Goal: Transaction & Acquisition: Download file/media

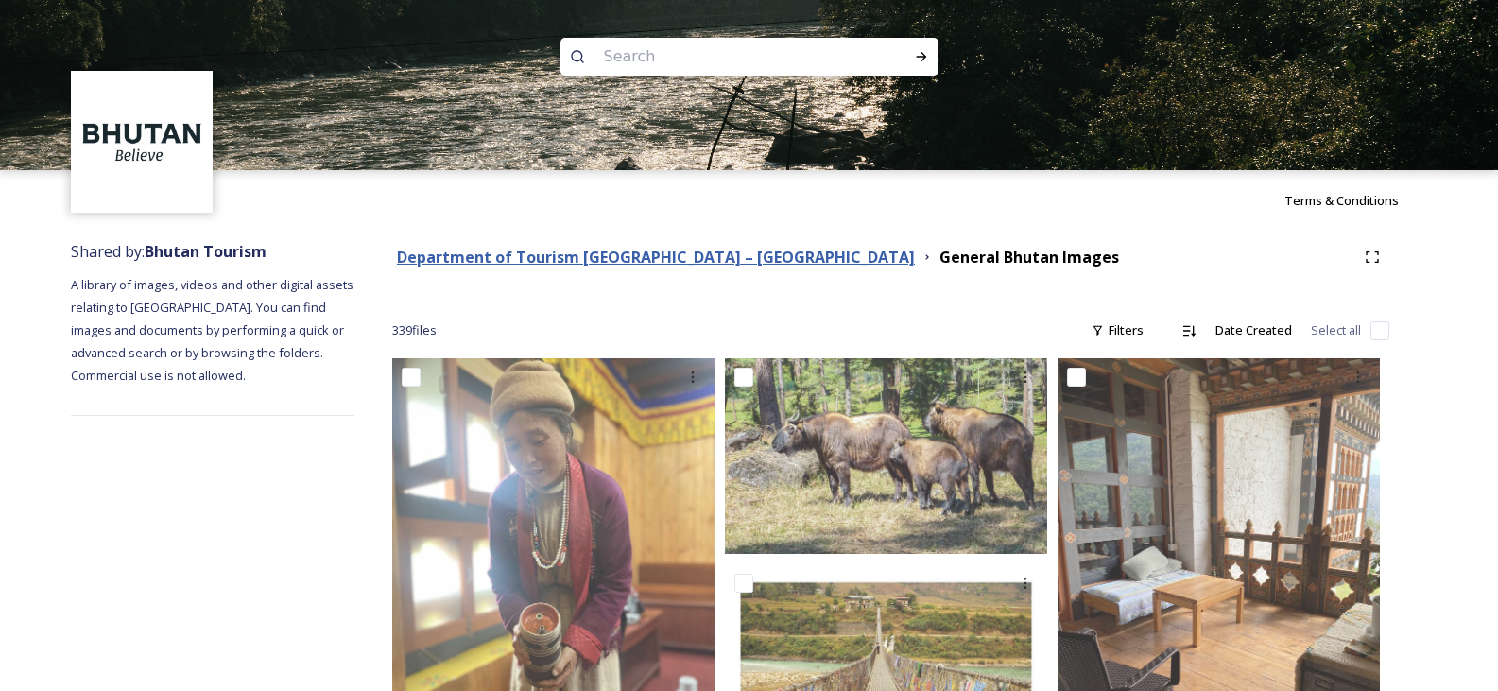
click at [593, 265] on strong "Department of Tourism [GEOGRAPHIC_DATA] – [GEOGRAPHIC_DATA]" at bounding box center [656, 257] width 518 height 21
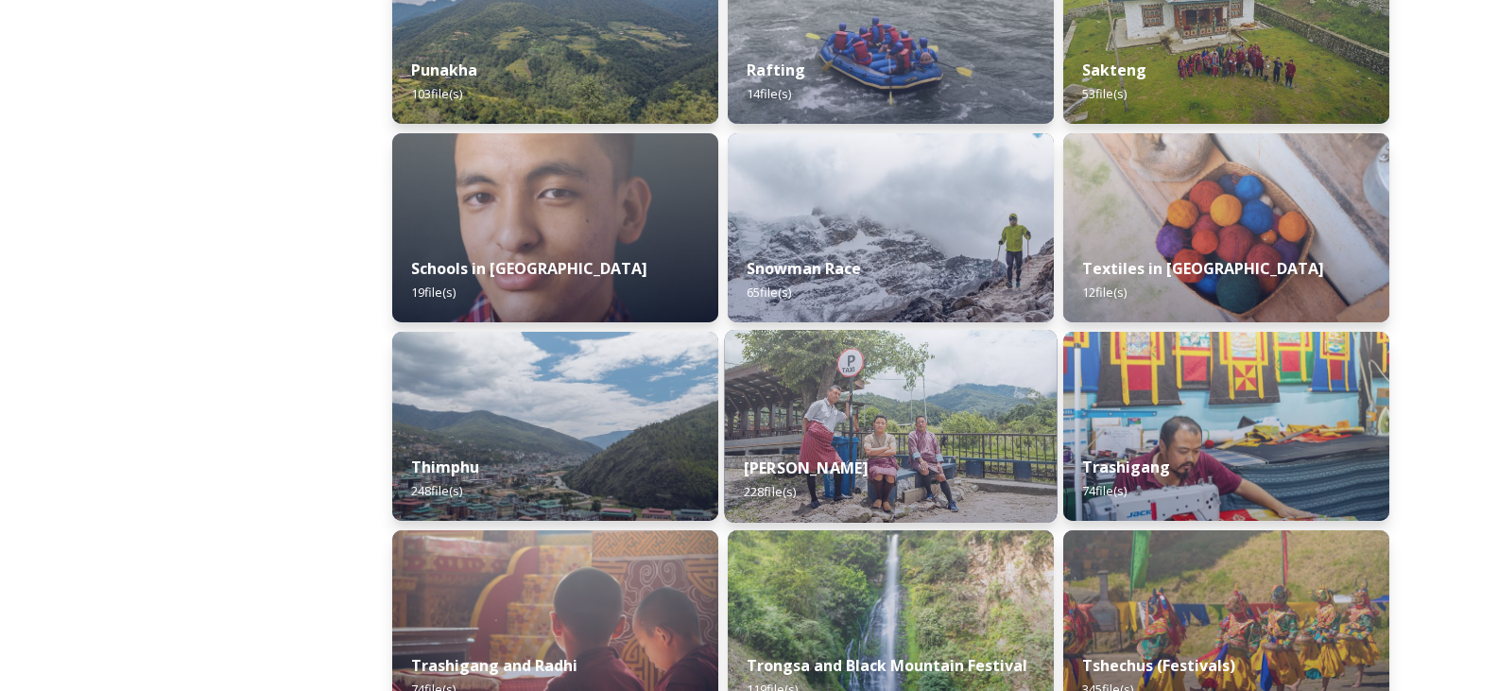
scroll to position [1985, 0]
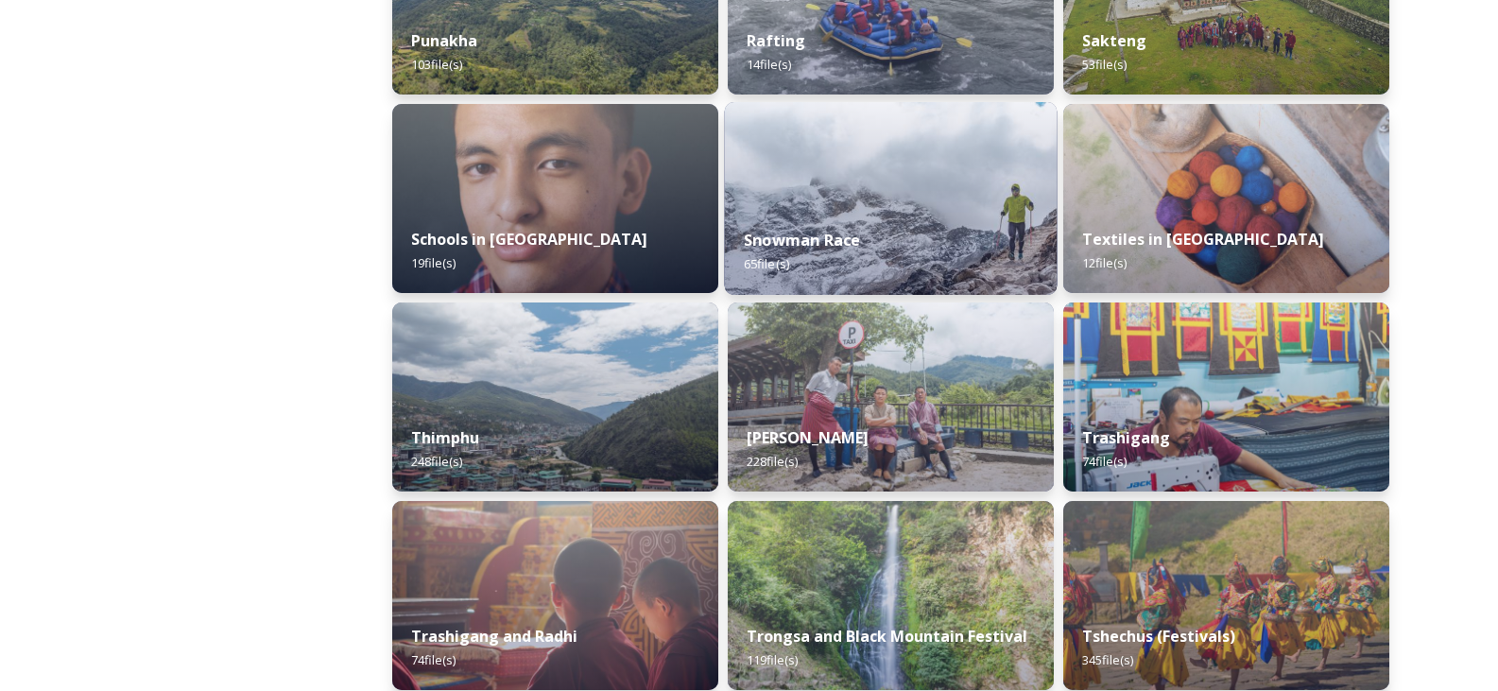
click at [921, 221] on div "Snowman Race 65 file(s)" at bounding box center [891, 252] width 333 height 86
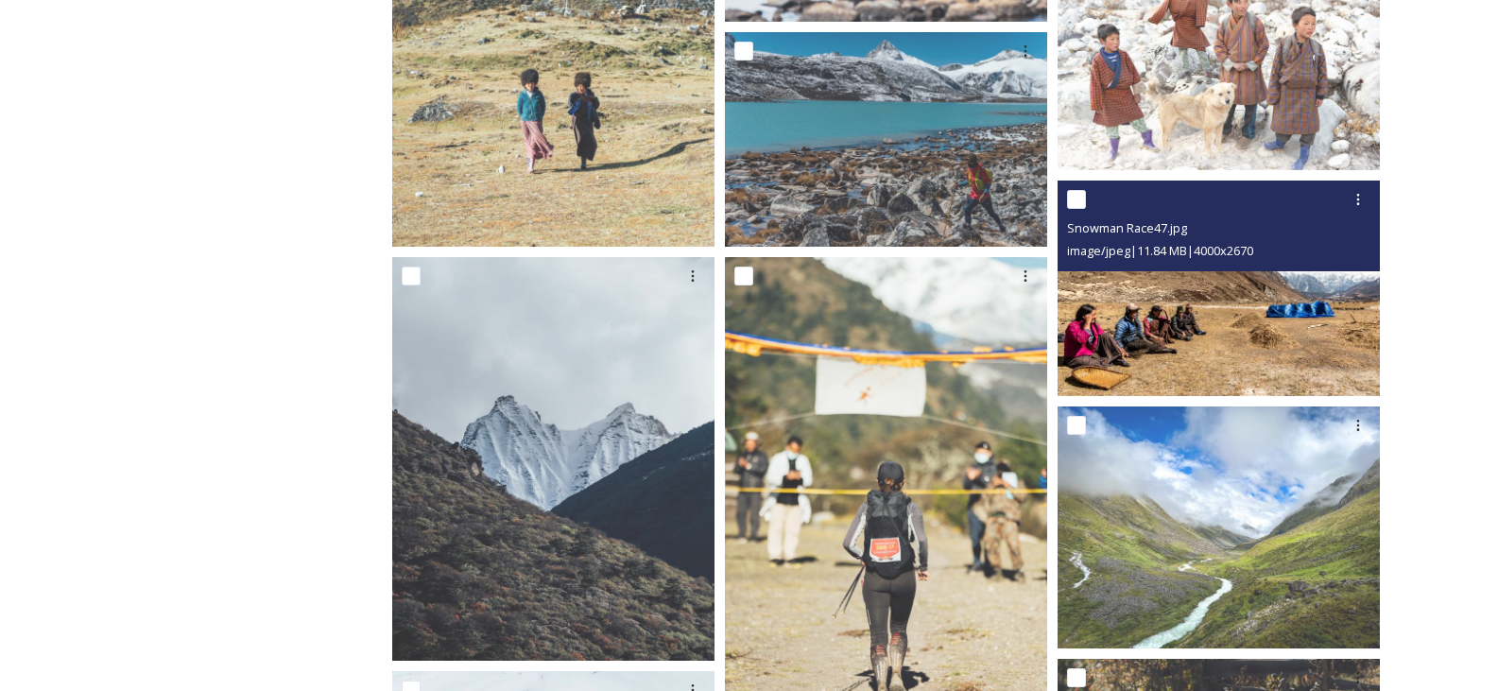
scroll to position [1229, 0]
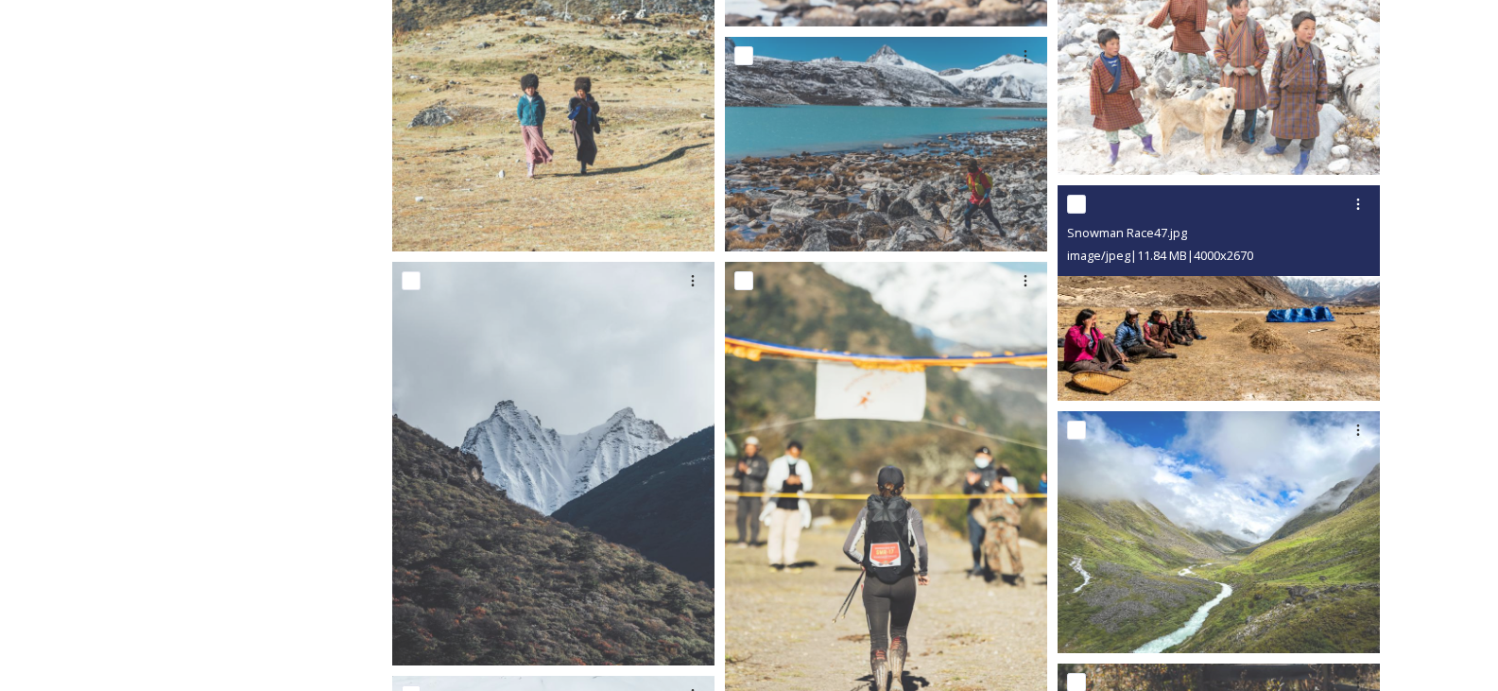
click at [1221, 317] on img at bounding box center [1219, 292] width 322 height 215
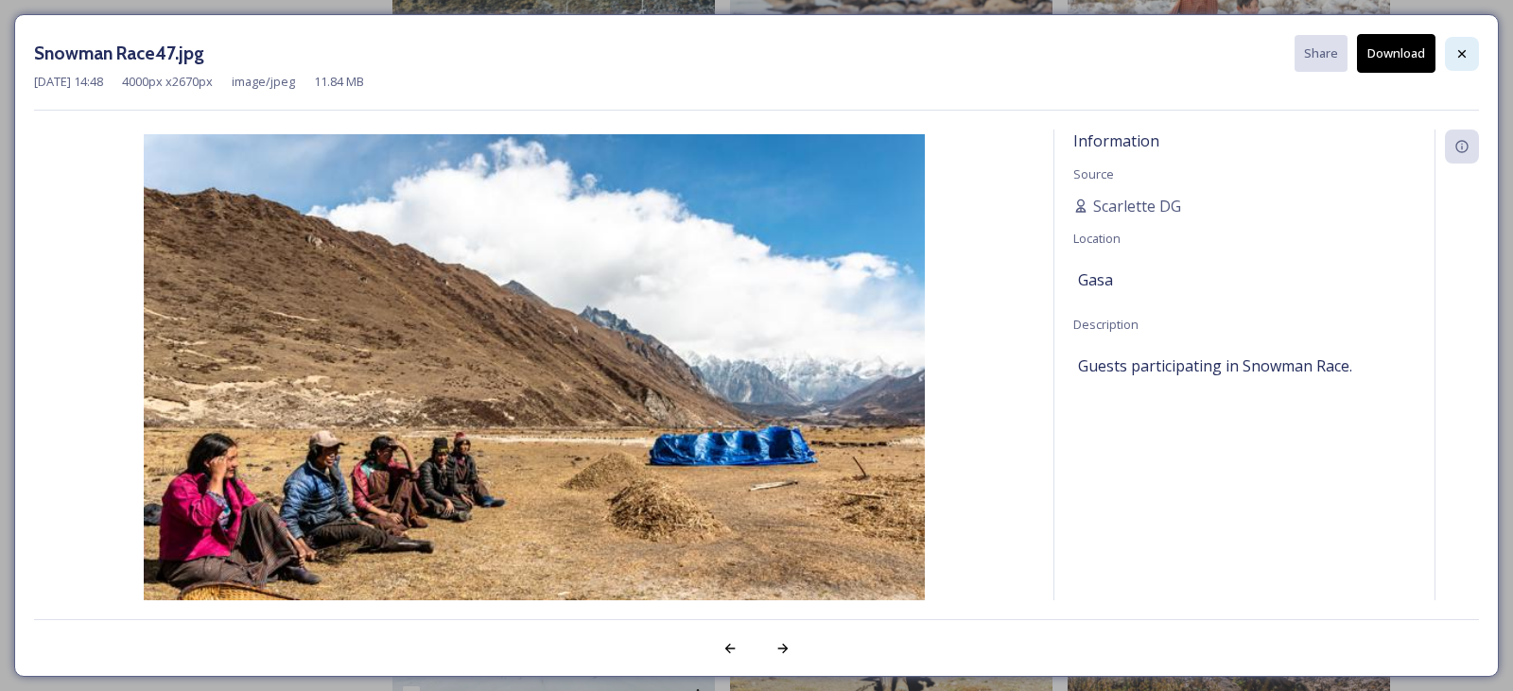
click at [1461, 63] on div at bounding box center [1461, 54] width 34 height 34
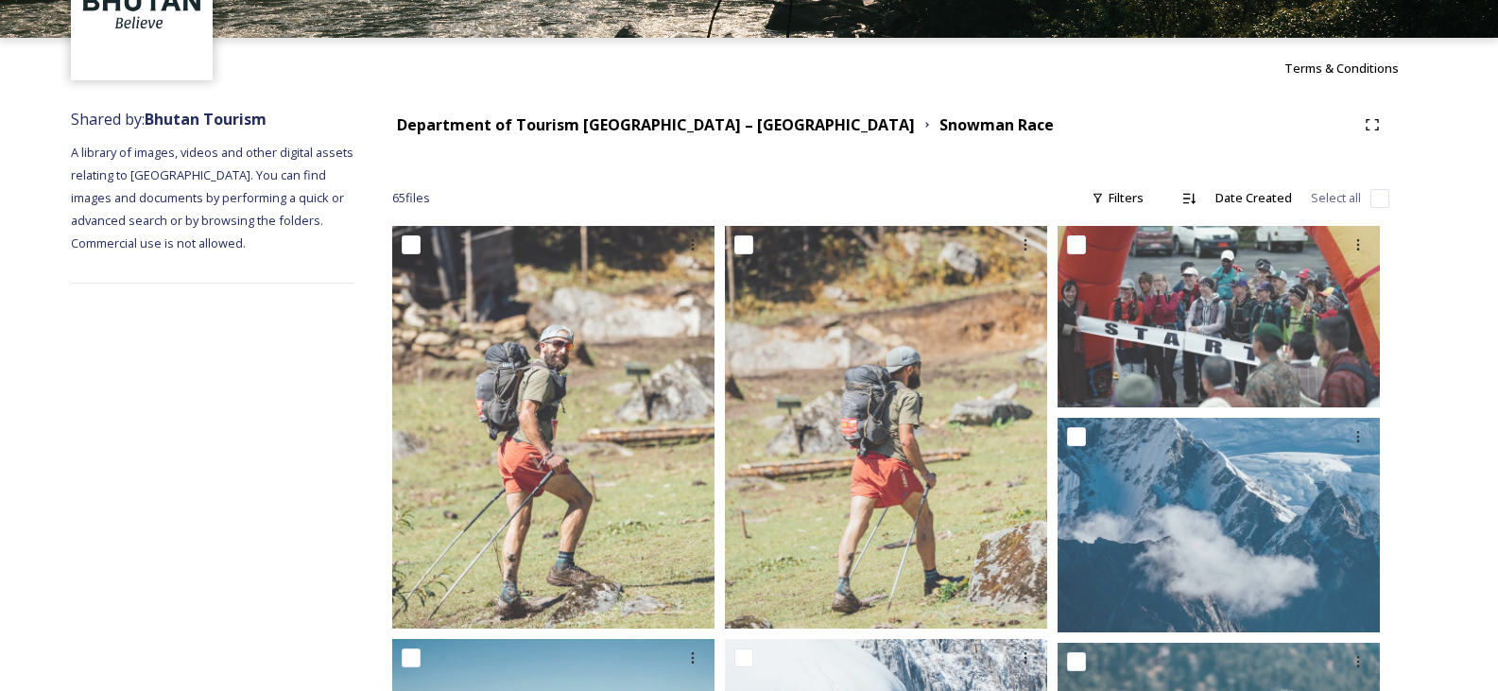
scroll to position [0, 0]
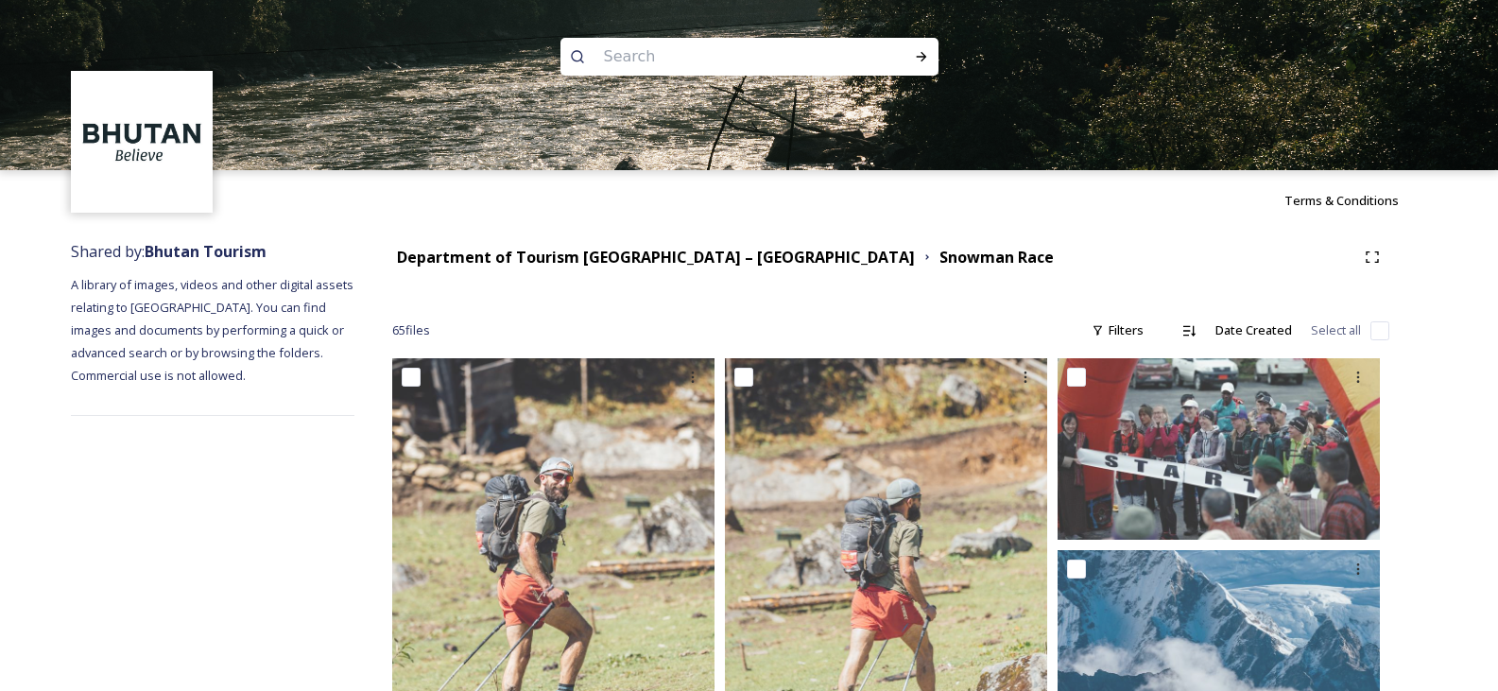
click at [679, 59] on input at bounding box center [724, 57] width 259 height 42
click at [634, 60] on input "capming" at bounding box center [724, 57] width 259 height 42
type input "camping"
click at [926, 64] on div "Run Search" at bounding box center [922, 57] width 34 height 34
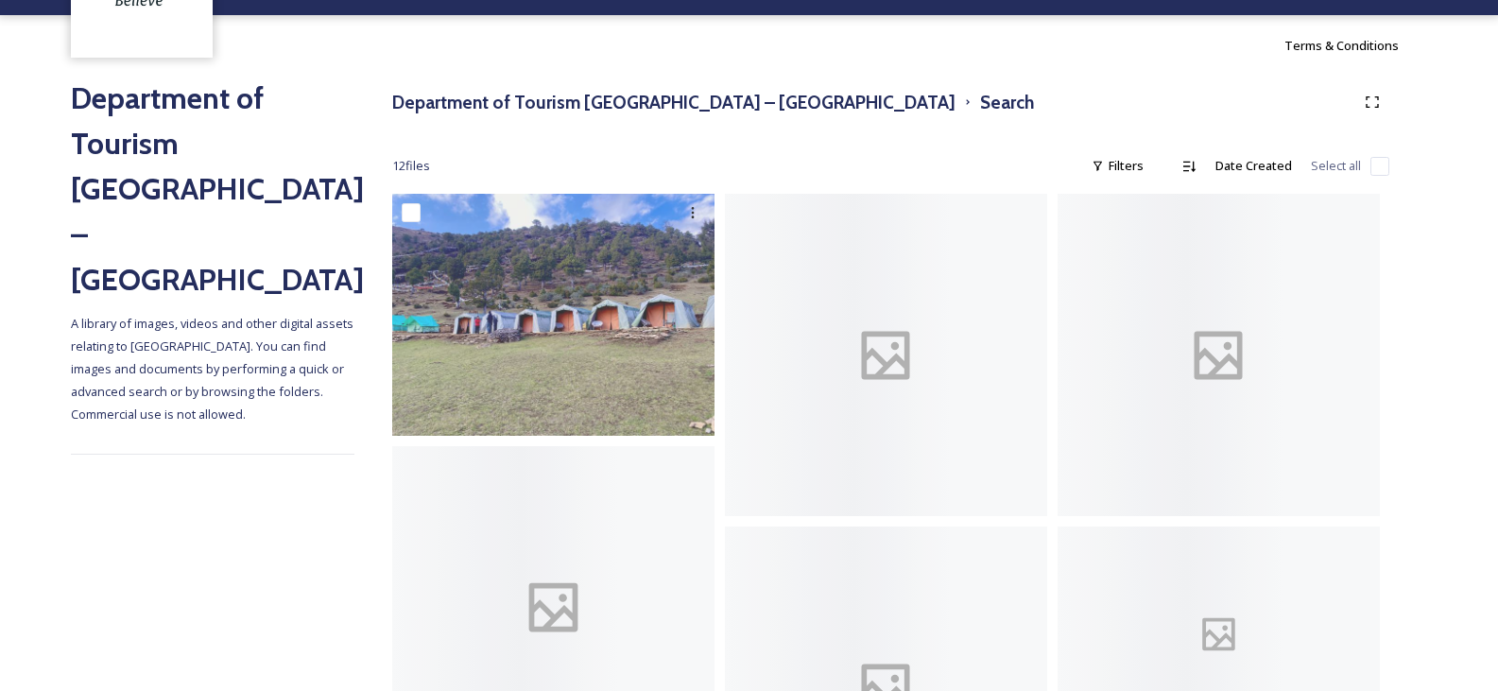
scroll to position [189, 0]
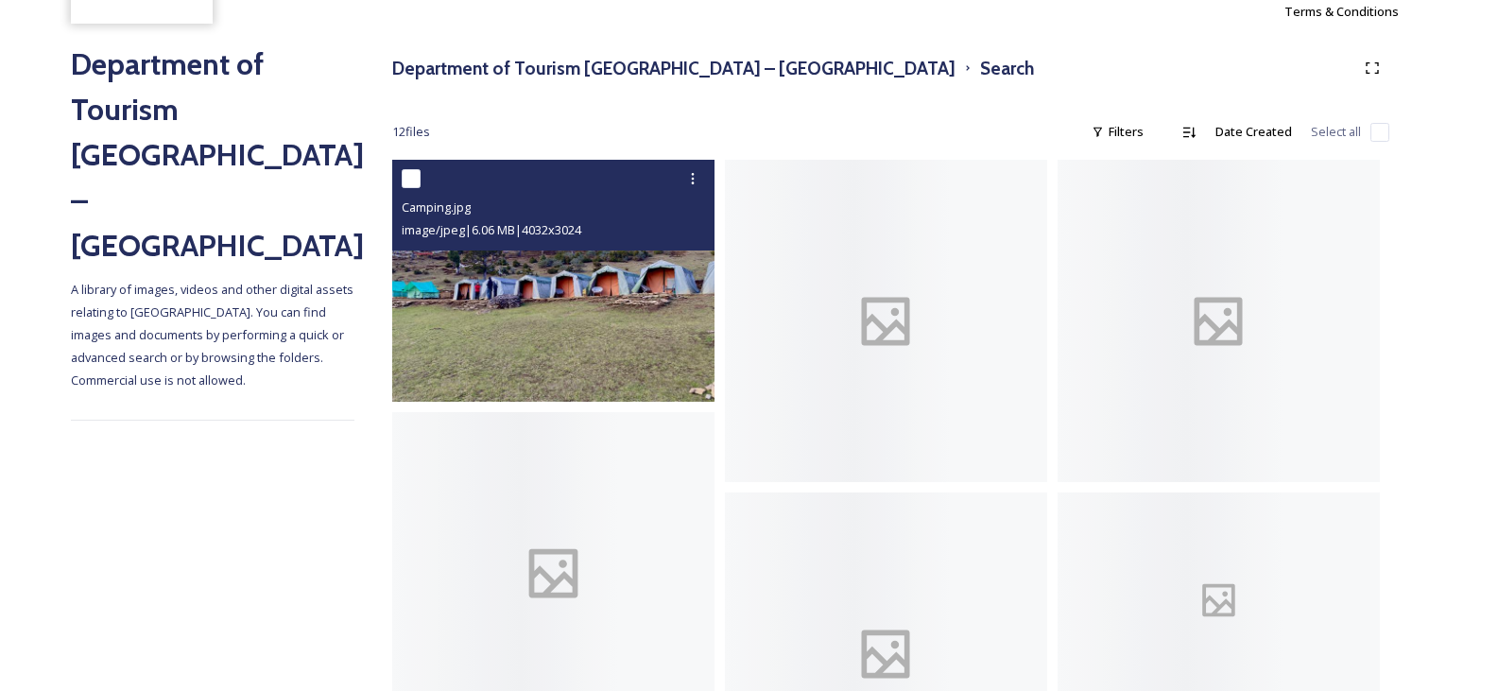
click at [592, 303] on img at bounding box center [553, 281] width 322 height 242
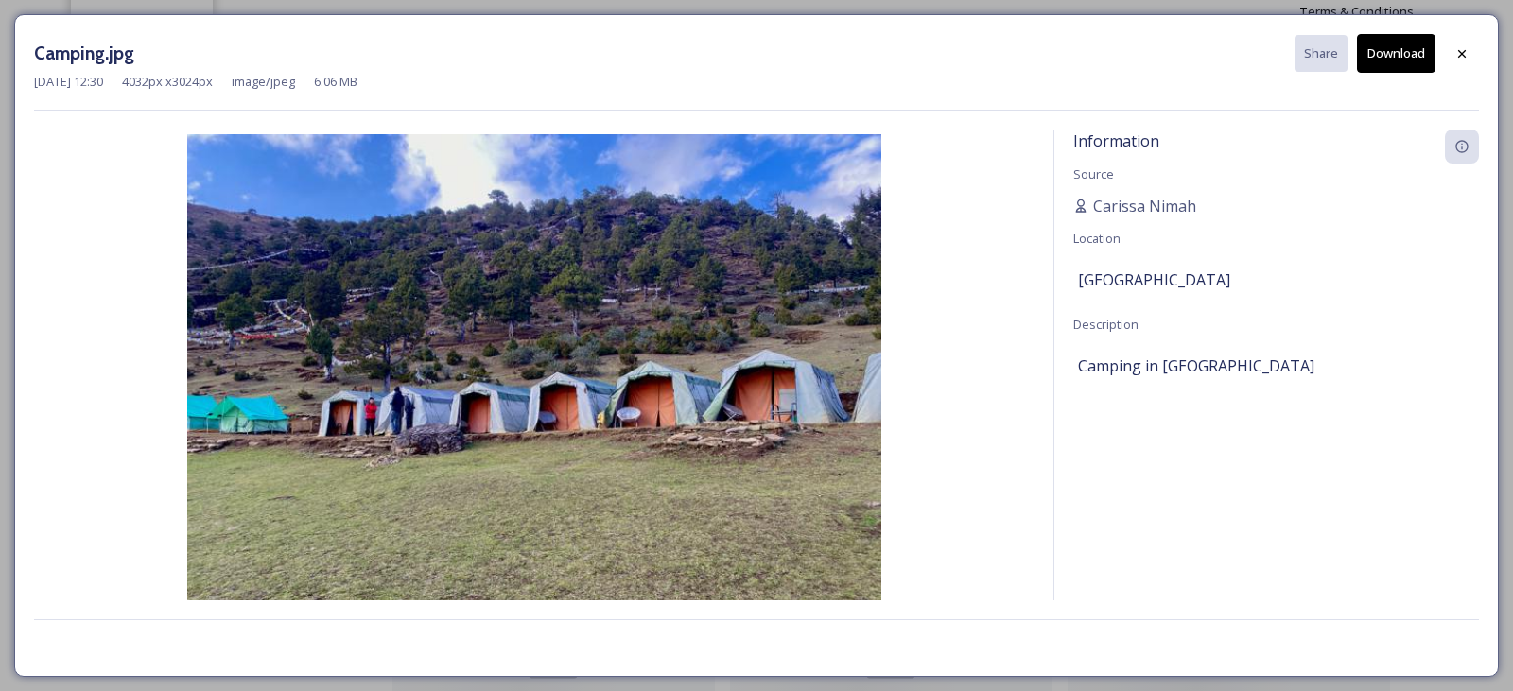
click at [1401, 64] on button "Download" at bounding box center [1396, 53] width 78 height 39
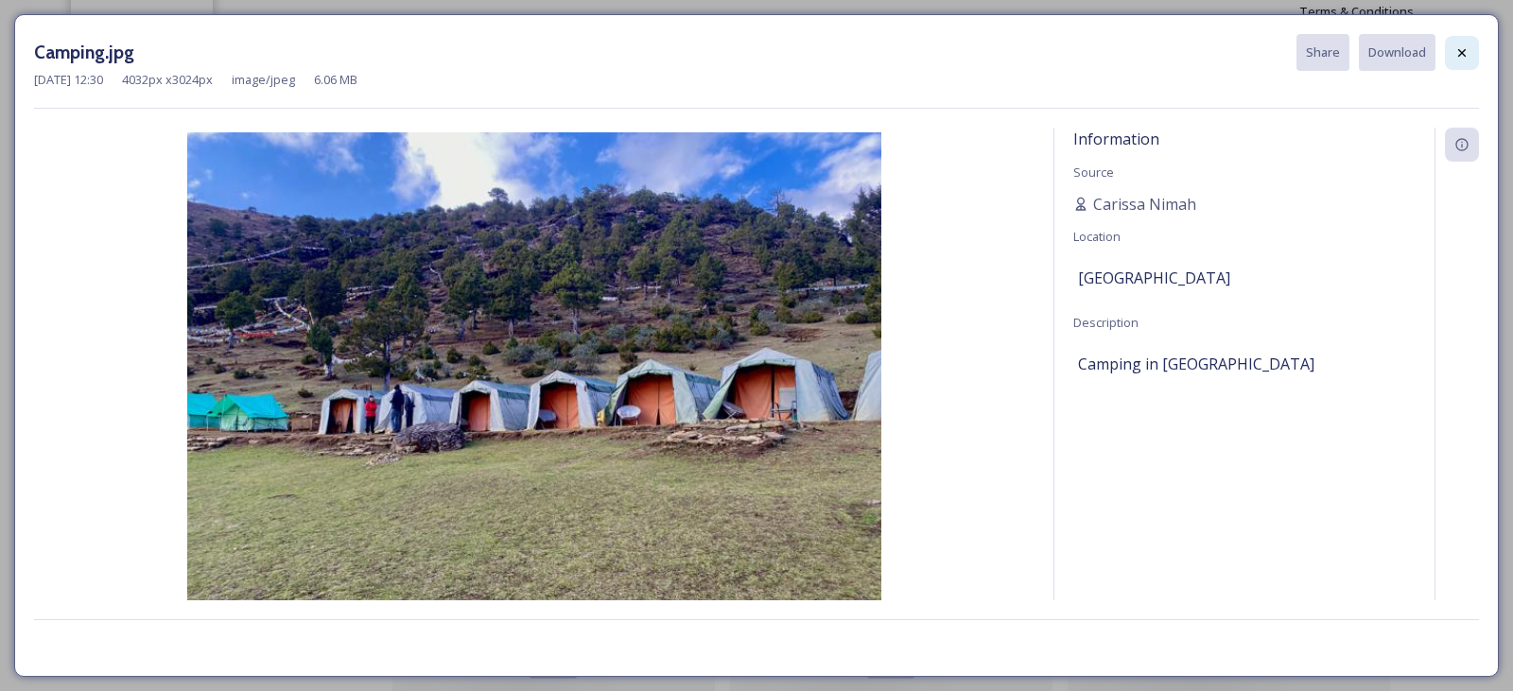
click at [1453, 51] on div at bounding box center [1461, 53] width 34 height 34
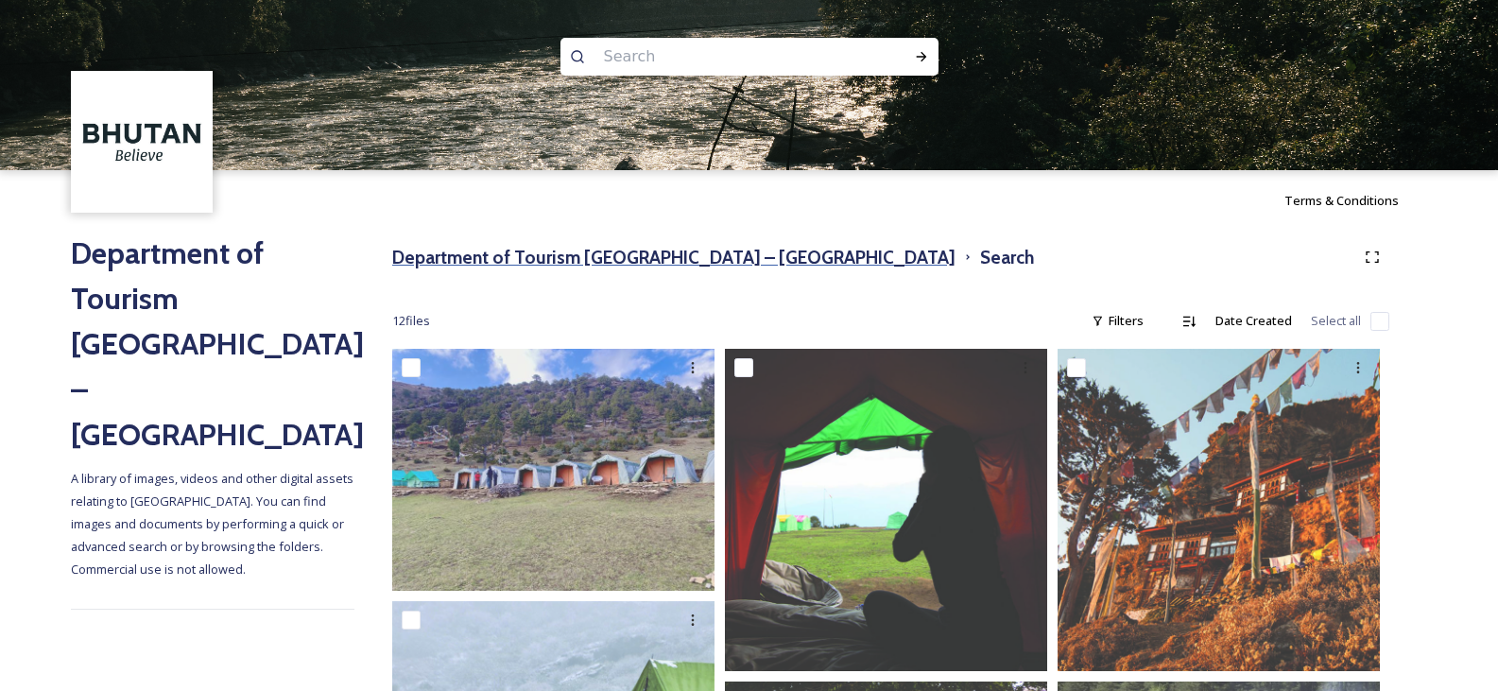
click at [570, 257] on h3 "Department of Tourism [GEOGRAPHIC_DATA] – [GEOGRAPHIC_DATA]" at bounding box center [673, 257] width 563 height 27
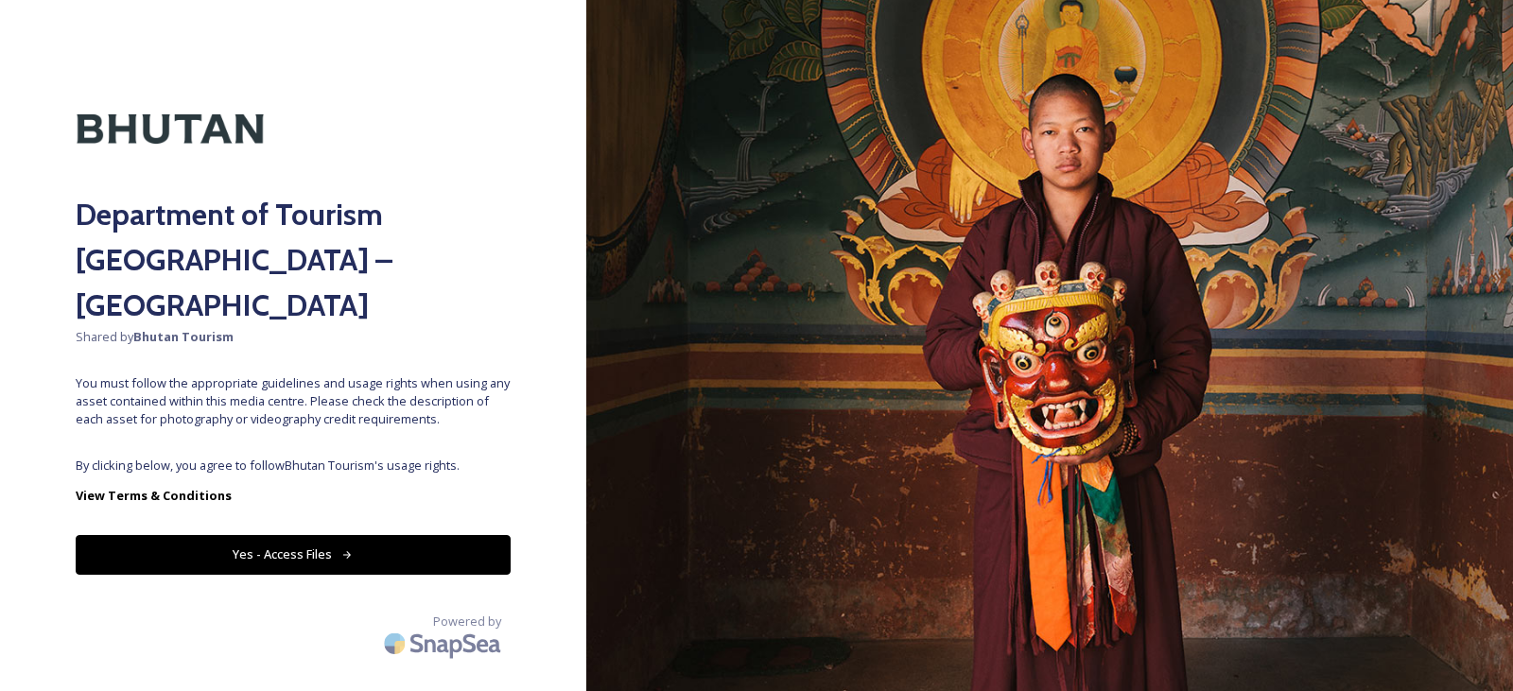
click at [300, 535] on button "Yes - Access Files" at bounding box center [293, 554] width 435 height 39
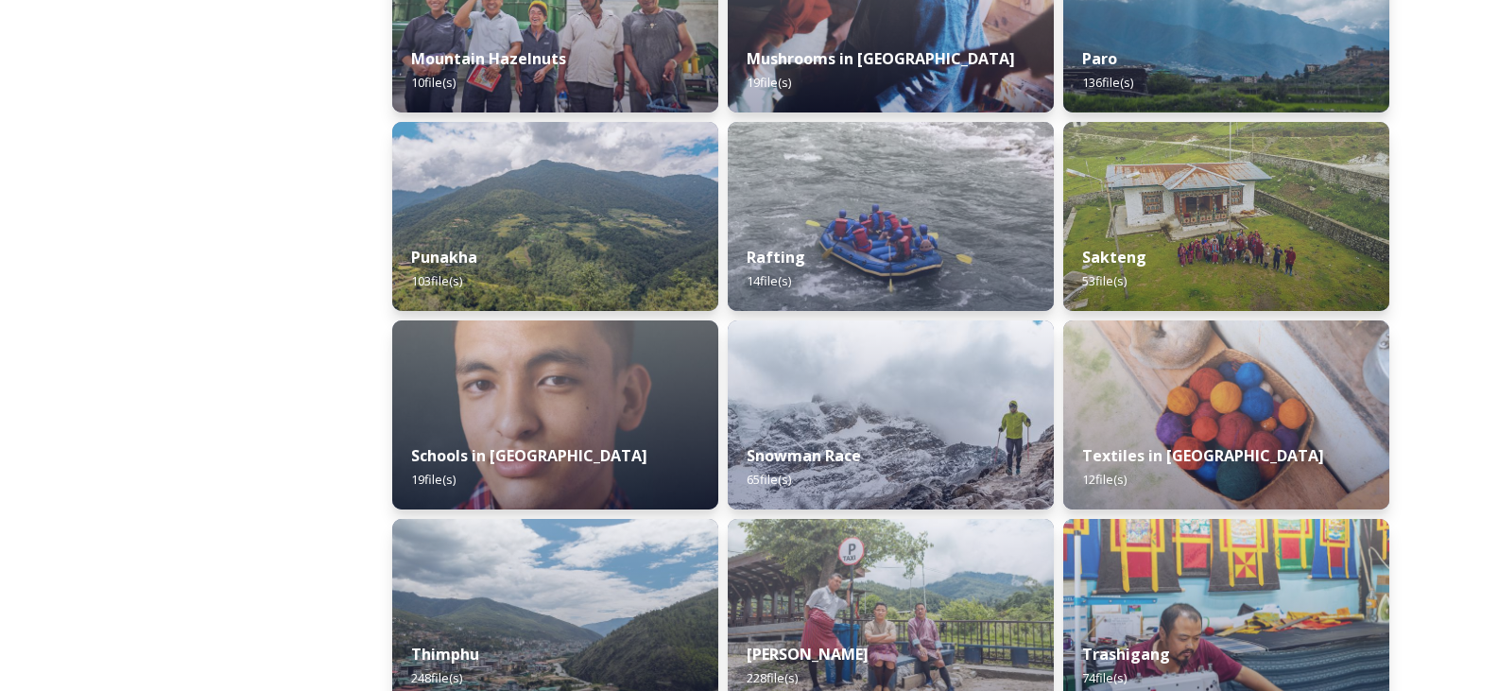
scroll to position [1796, 0]
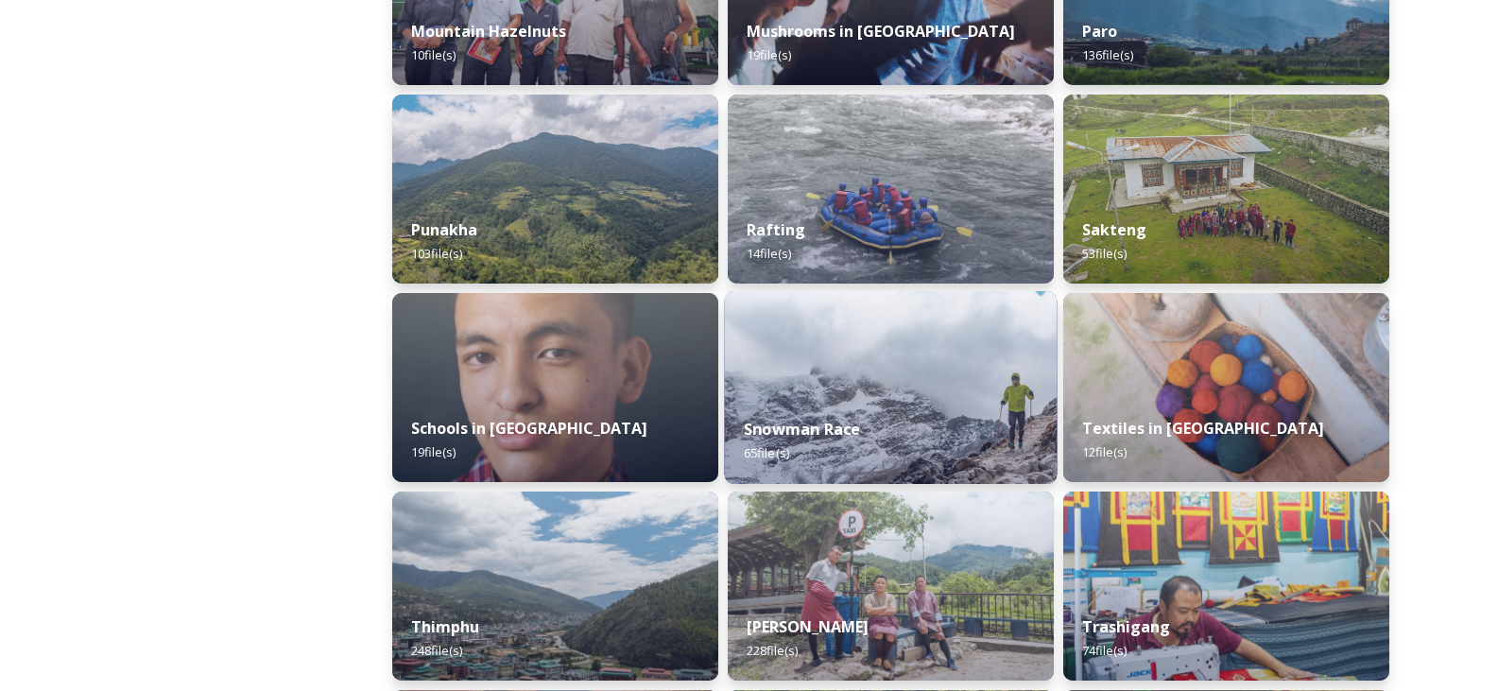
click at [840, 387] on img at bounding box center [891, 387] width 333 height 193
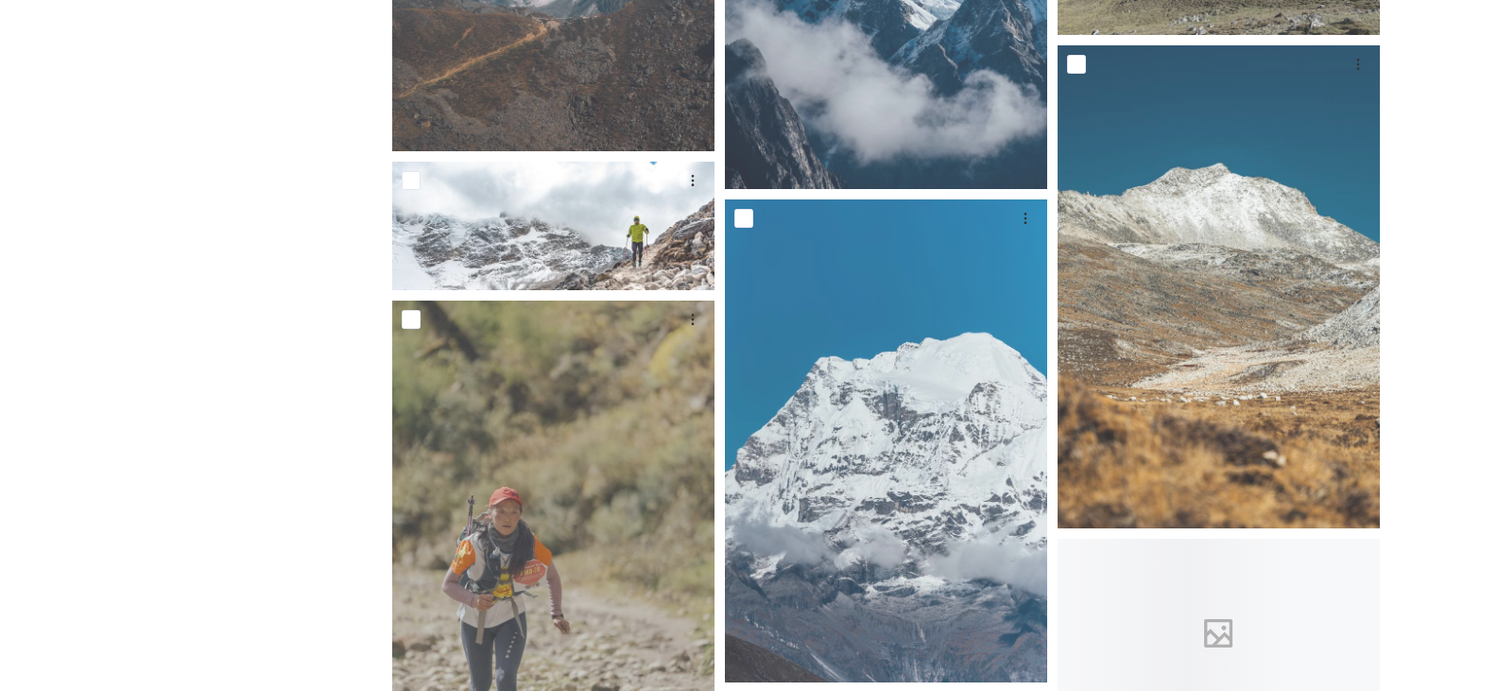
scroll to position [3403, 0]
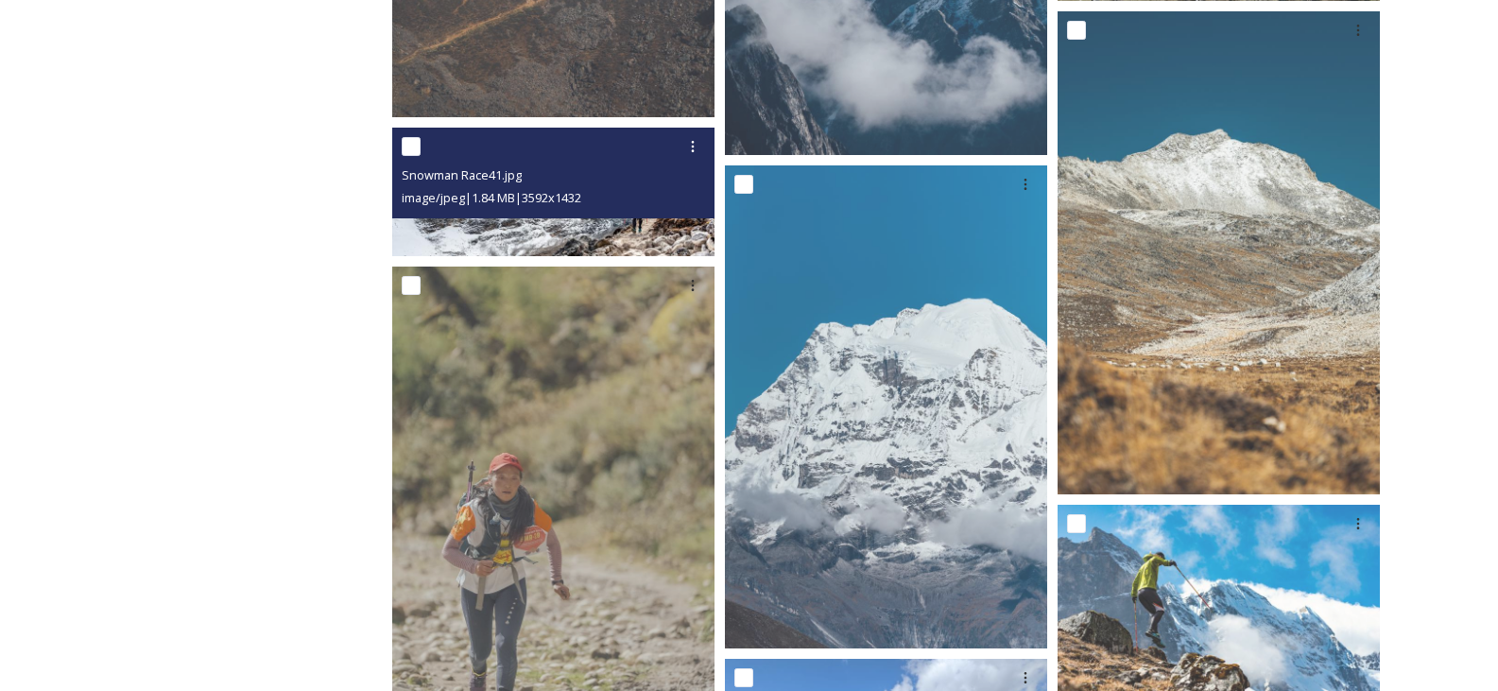
click at [523, 216] on div "Snowman Race41.jpg image/jpeg | 1.84 MB | 3592 x 1432" at bounding box center [553, 173] width 322 height 91
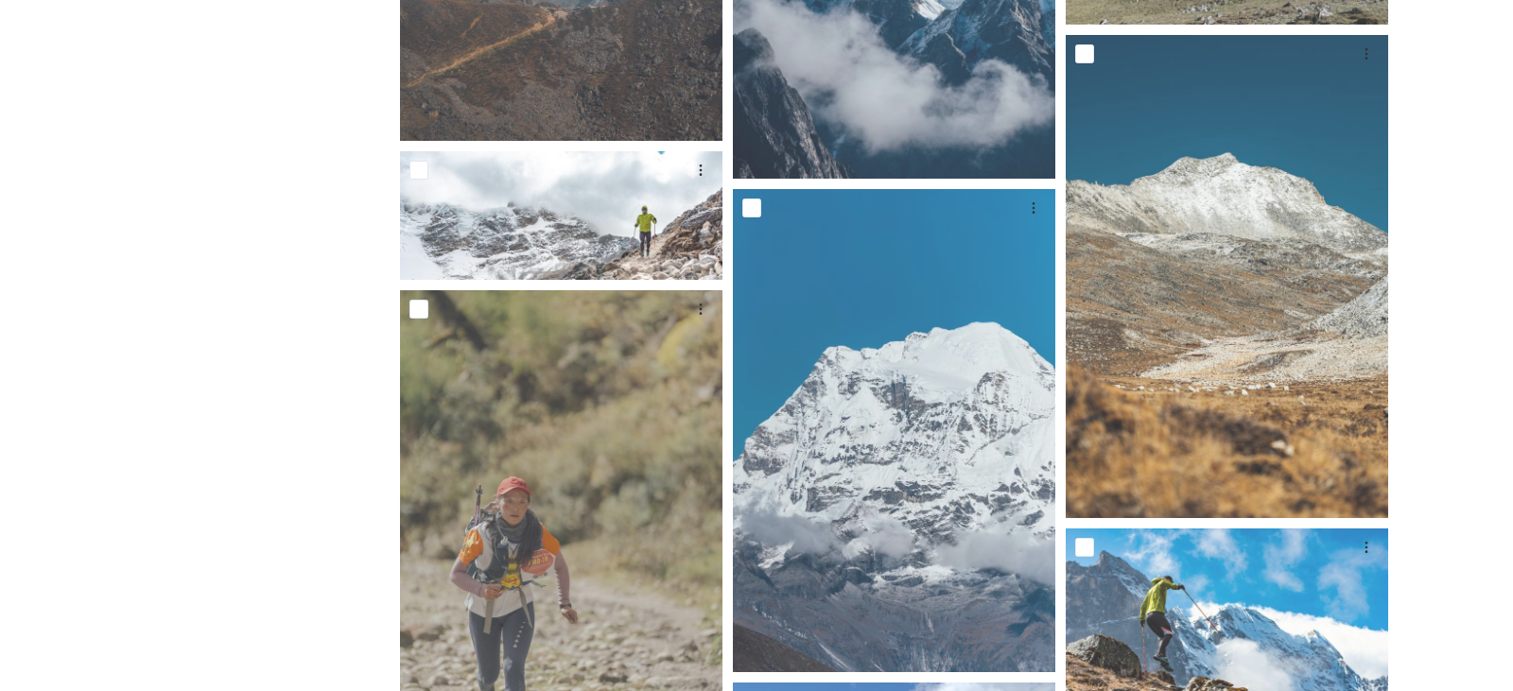
scroll to position [3214, 0]
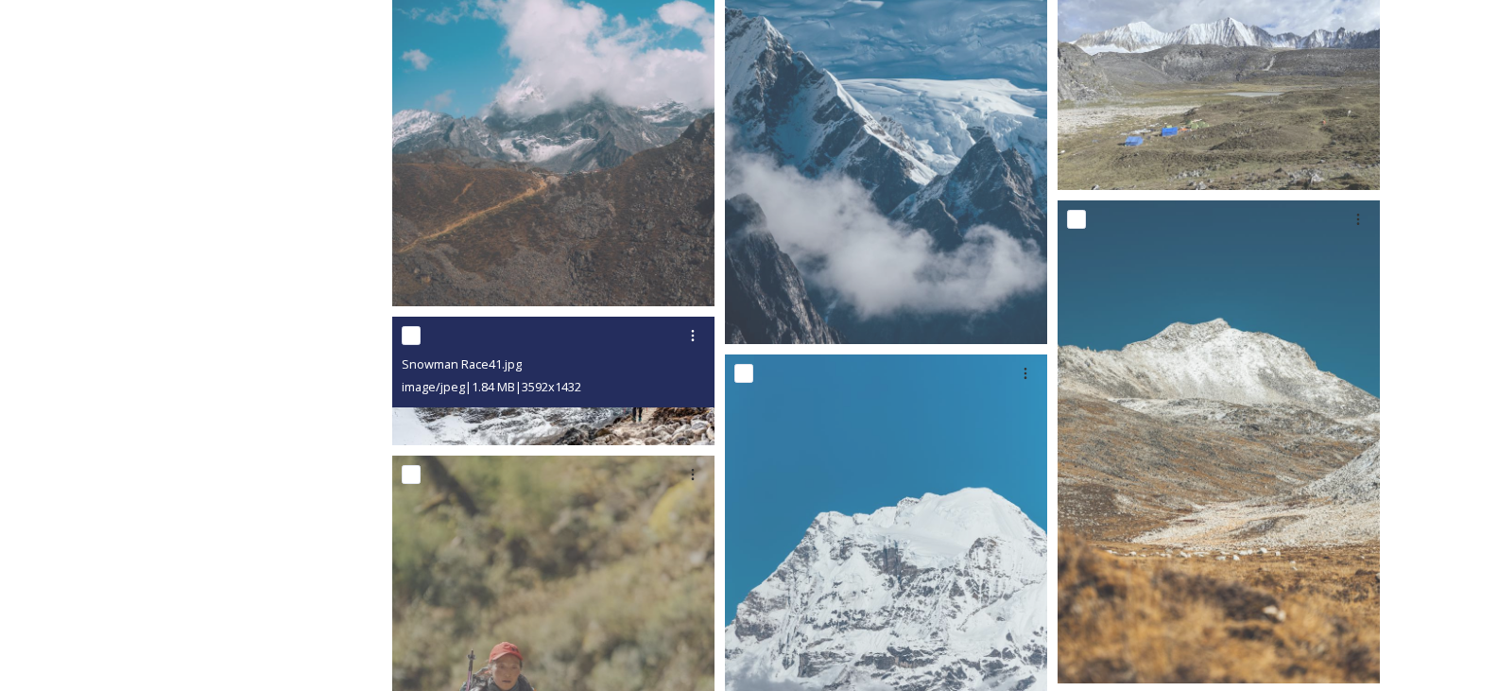
click at [582, 424] on img at bounding box center [553, 381] width 322 height 129
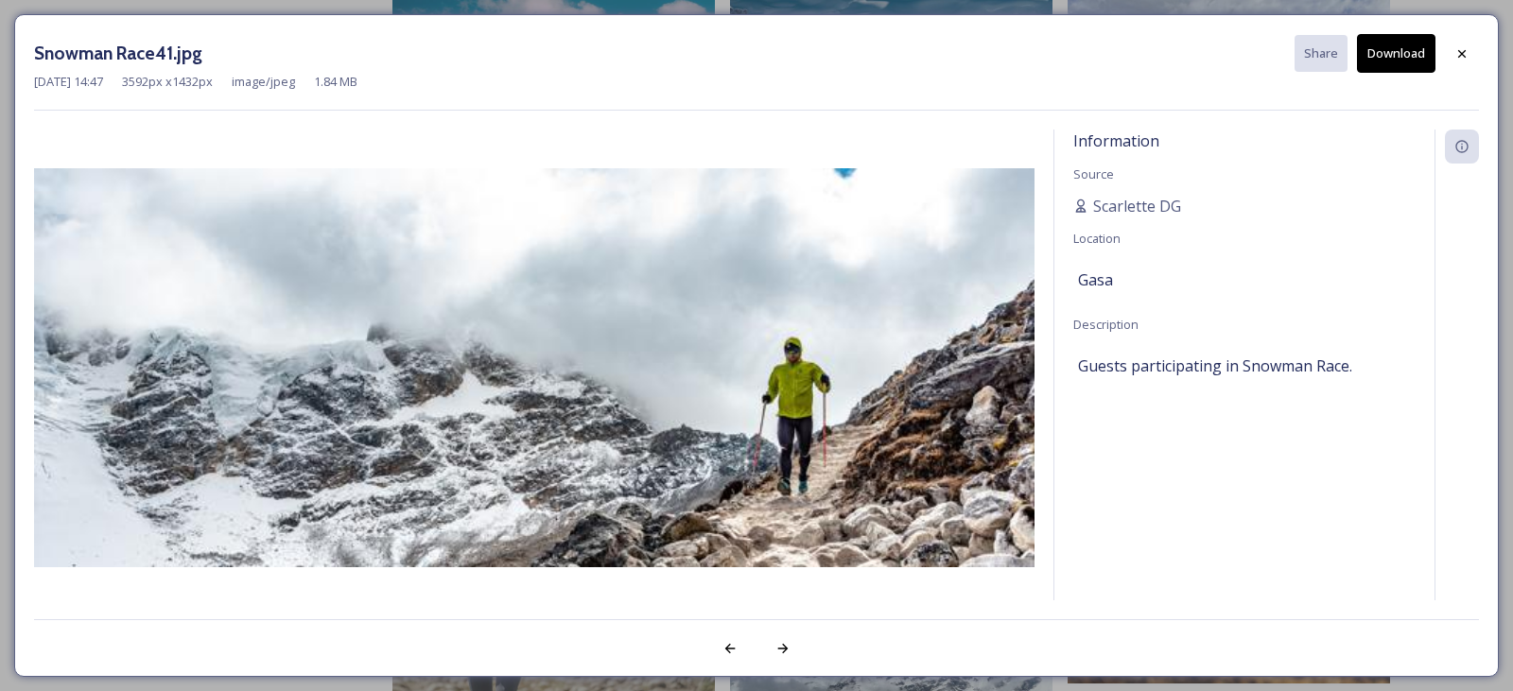
click at [1400, 53] on button "Download" at bounding box center [1396, 53] width 78 height 39
